Goal: Information Seeking & Learning: Learn about a topic

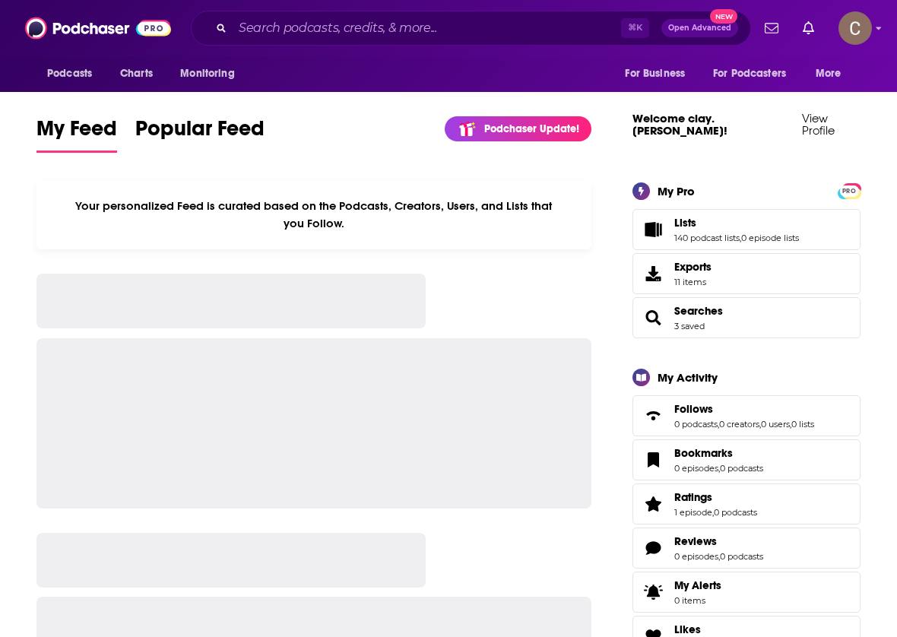
click at [283, 21] on input "Search podcasts, credits, & more..." at bounding box center [427, 28] width 389 height 24
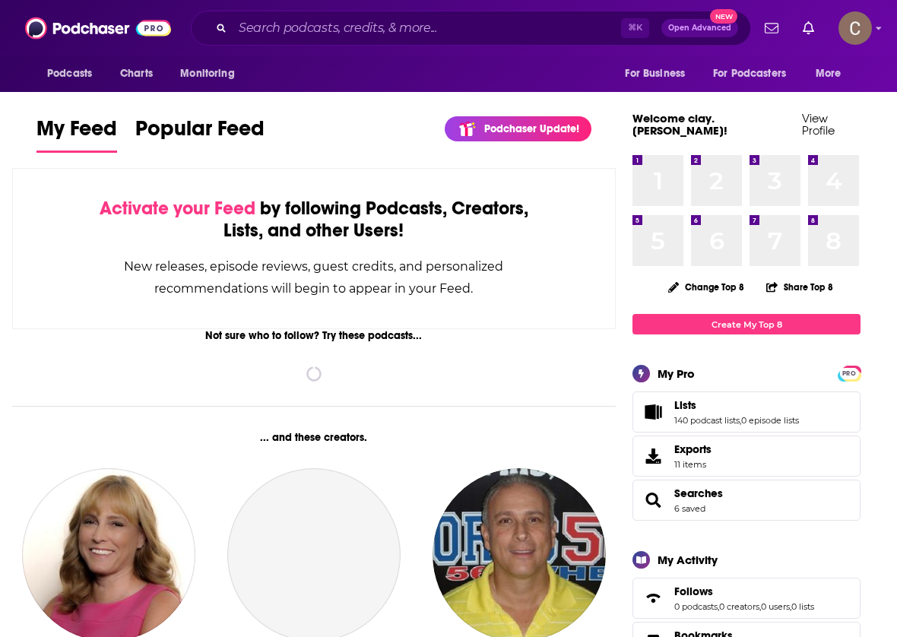
click at [289, 28] on input "Search podcasts, credits, & more..." at bounding box center [427, 28] width 389 height 24
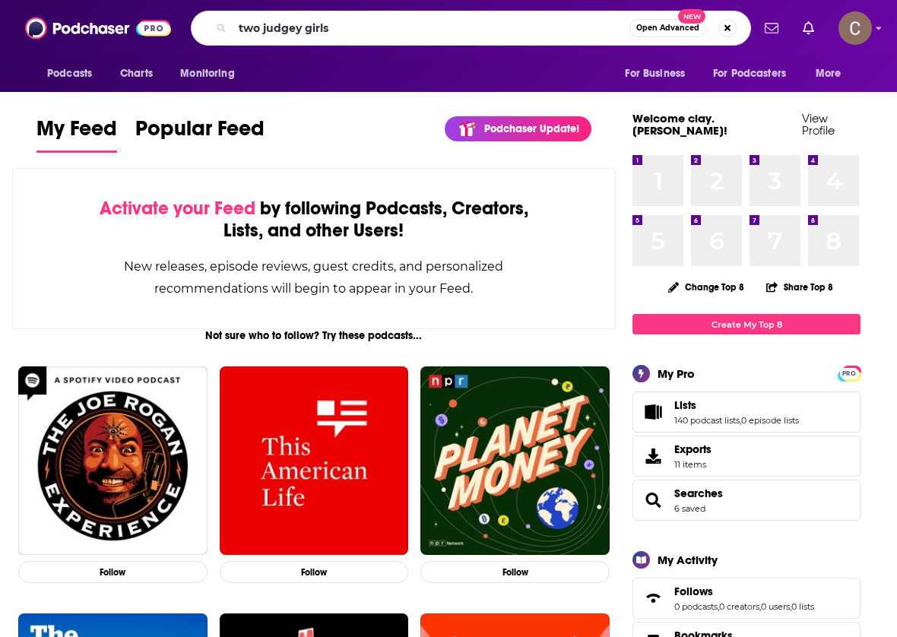
type input "two judgey girls"
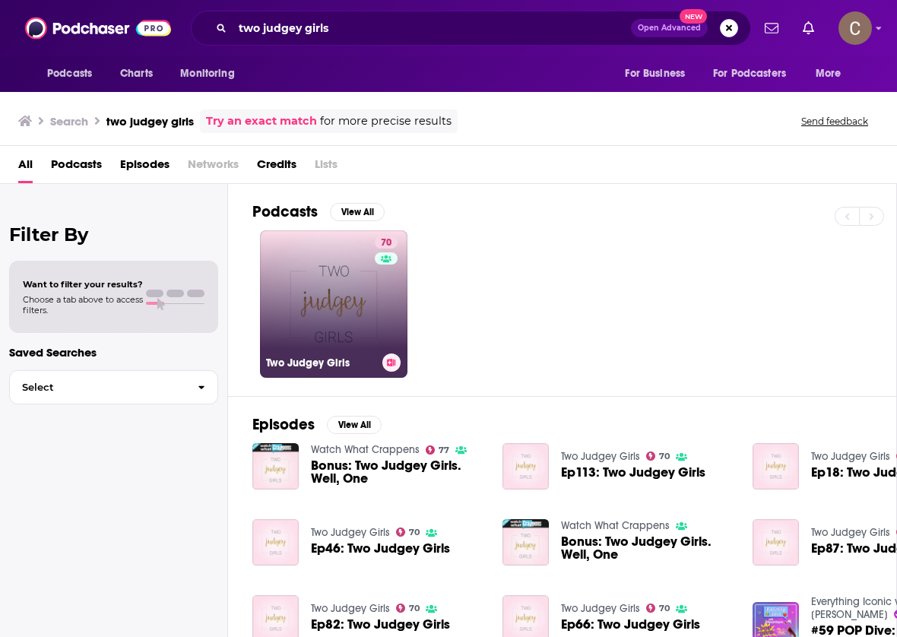
click at [341, 287] on link "70 Two Judgey Girls" at bounding box center [334, 304] width 148 height 148
